Goal: Download file/media

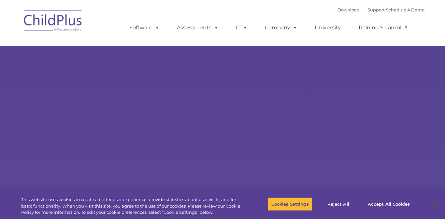
select select "MEDIUM"
click at [392, 204] on button "Accept All Cookies" at bounding box center [388, 204] width 49 height 14
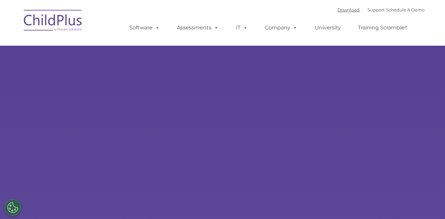
click at [343, 8] on link "Download" at bounding box center [349, 9] width 22 height 5
select select "MEDIUM"
